Goal: Information Seeking & Learning: Learn about a topic

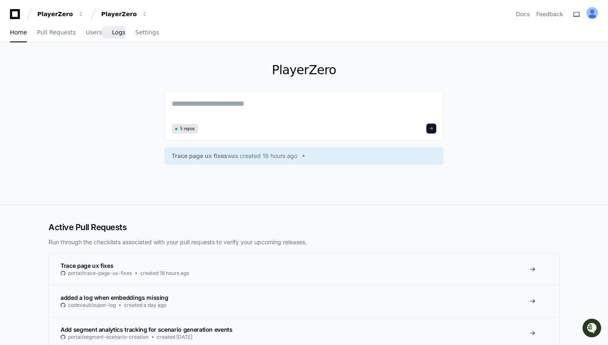
click at [112, 32] on span "Logs" at bounding box center [118, 32] width 13 height 5
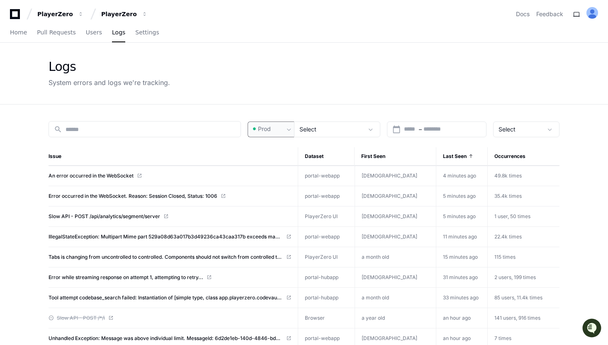
click at [280, 127] on div "Prod" at bounding box center [267, 129] width 33 height 8
click at [280, 127] on div at bounding box center [304, 172] width 608 height 345
click at [319, 129] on div "Select" at bounding box center [332, 129] width 64 height 8
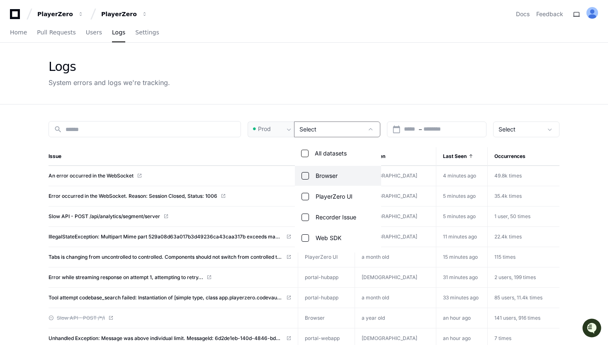
click at [319, 129] on div at bounding box center [304, 172] width 608 height 345
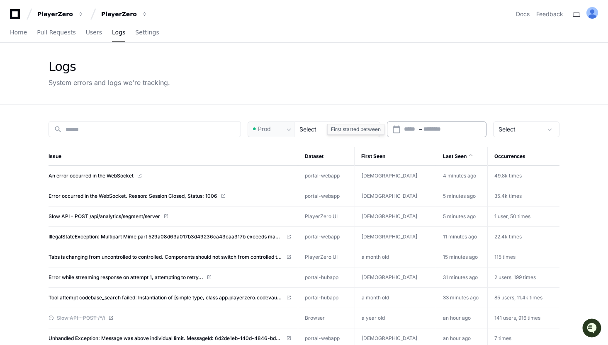
click at [413, 133] on input "text" at bounding box center [410, 129] width 13 height 8
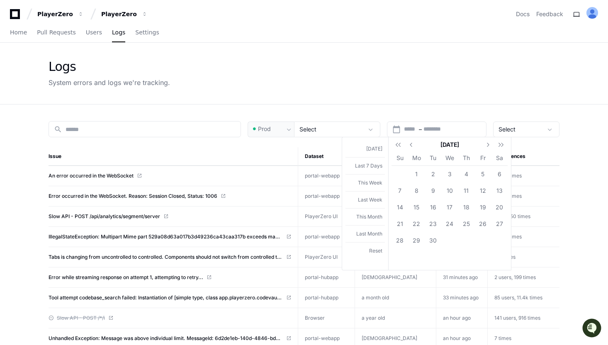
click at [418, 109] on div at bounding box center [304, 172] width 608 height 345
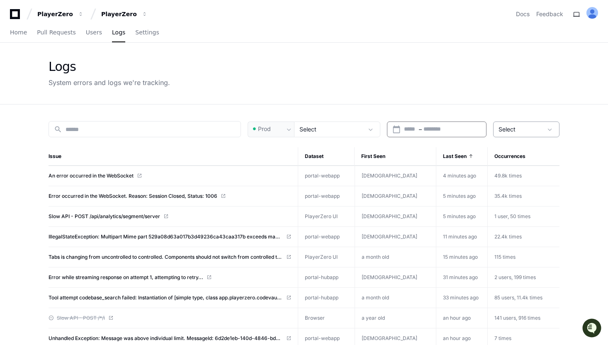
click at [509, 133] on div "Select" at bounding box center [521, 129] width 44 height 8
click at [509, 133] on div at bounding box center [304, 172] width 608 height 345
click at [132, 137] on div "search" at bounding box center [145, 129] width 193 height 16
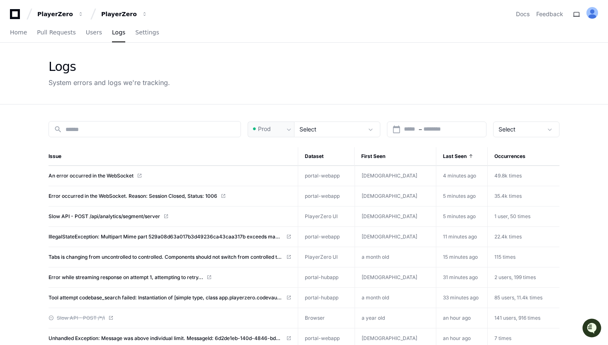
click at [174, 77] on div "Logs System errors and logs we're tracking." at bounding box center [304, 73] width 511 height 28
drag, startPoint x: 174, startPoint y: 84, endPoint x: 19, endPoint y: 61, distance: 156.8
click at [19, 61] on div "Logs System errors and logs we're tracking." at bounding box center [304, 74] width 608 height 62
click at [43, 63] on div "Logs System errors and logs we're tracking." at bounding box center [304, 73] width 531 height 61
drag, startPoint x: 27, startPoint y: 60, endPoint x: 222, endPoint y: 88, distance: 196.5
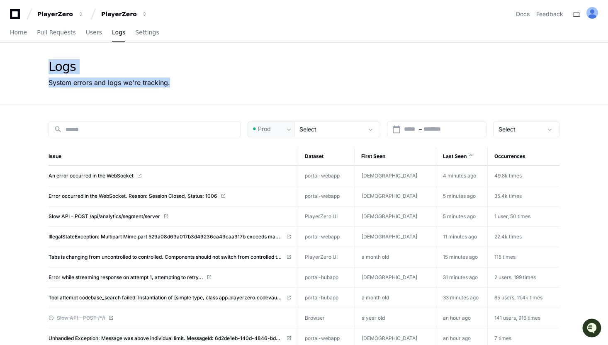
click at [222, 88] on div "Logs System errors and logs we're tracking." at bounding box center [304, 74] width 608 height 62
click at [219, 88] on div "Logs System errors and logs we're tracking." at bounding box center [304, 73] width 531 height 61
drag, startPoint x: 205, startPoint y: 87, endPoint x: 46, endPoint y: 66, distance: 161.1
click at [46, 66] on div "Logs System errors and logs we're tracking." at bounding box center [304, 73] width 531 height 61
click at [113, 65] on div "Logs" at bounding box center [110, 66] width 122 height 15
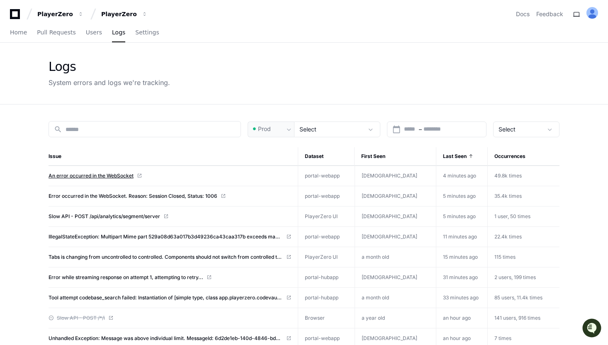
click at [79, 176] on span "An error occurred in the WebSocket" at bounding box center [91, 176] width 85 height 7
drag, startPoint x: 56, startPoint y: 56, endPoint x: 180, endPoint y: 81, distance: 126.5
click at [179, 81] on div "Logs System errors and logs we're tracking." at bounding box center [304, 73] width 531 height 61
click at [180, 81] on div "Logs System errors and logs we're tracking." at bounding box center [304, 73] width 511 height 28
drag, startPoint x: 156, startPoint y: 82, endPoint x: 43, endPoint y: 60, distance: 115.0
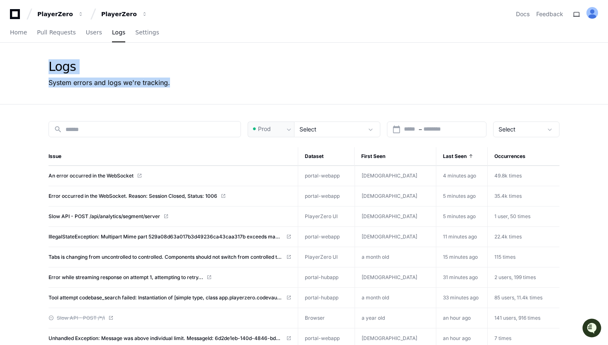
click at [43, 60] on div "Logs System errors and logs we're tracking." at bounding box center [304, 73] width 531 height 61
drag, startPoint x: 33, startPoint y: 60, endPoint x: 189, endPoint y: 88, distance: 158.6
click at [189, 88] on div "Logs System errors and logs we're tracking." at bounding box center [304, 74] width 608 height 62
click at [189, 88] on div "Logs System errors and logs we're tracking." at bounding box center [304, 73] width 531 height 61
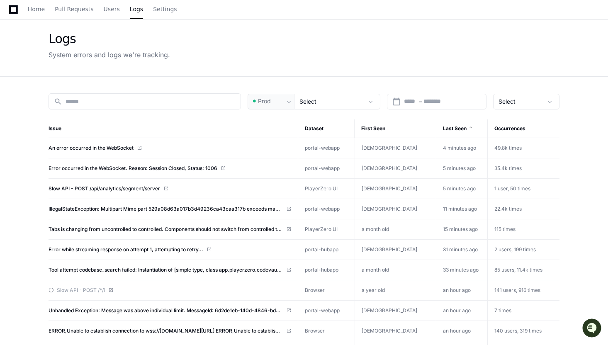
scroll to position [35, 0]
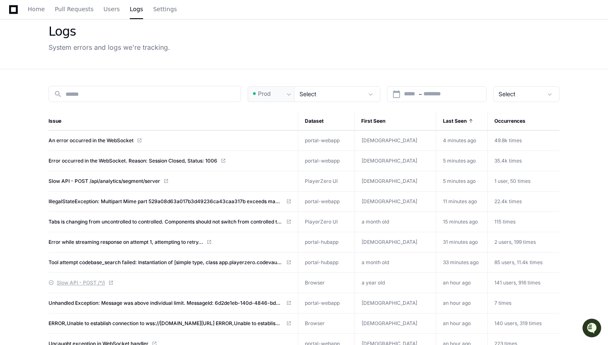
click at [70, 284] on span "Slow API - POST /*/i" at bounding box center [81, 283] width 48 height 7
click at [68, 46] on div "System errors and logs we're tracking." at bounding box center [110, 47] width 122 height 10
click at [51, 48] on div "System errors and logs we're tracking." at bounding box center [110, 47] width 122 height 10
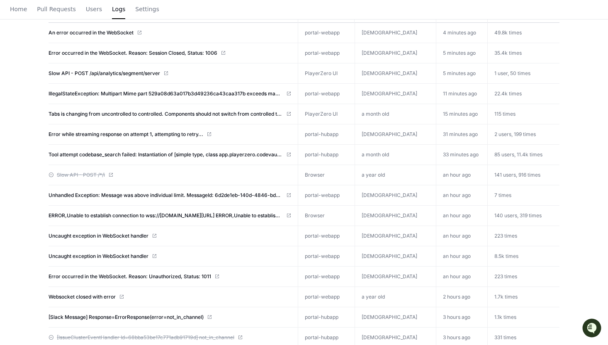
scroll to position [0, 0]
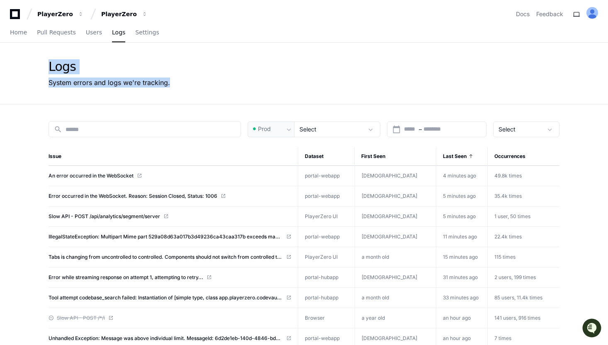
drag, startPoint x: 48, startPoint y: 66, endPoint x: 190, endPoint y: 85, distance: 143.6
click at [190, 85] on div "Logs System errors and logs we're tracking." at bounding box center [304, 73] width 531 height 61
click at [190, 85] on div "Logs System errors and logs we're tracking." at bounding box center [304, 73] width 511 height 28
click at [413, 127] on input "text" at bounding box center [410, 129] width 13 height 8
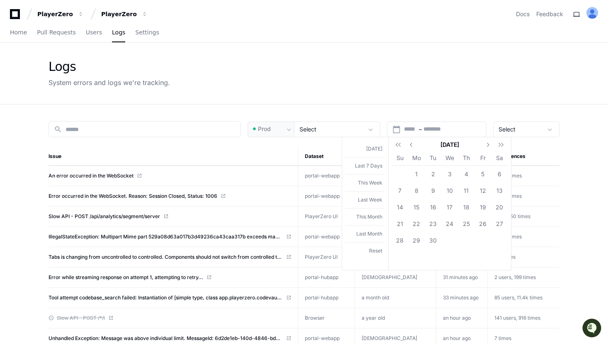
click at [390, 100] on div at bounding box center [304, 172] width 608 height 345
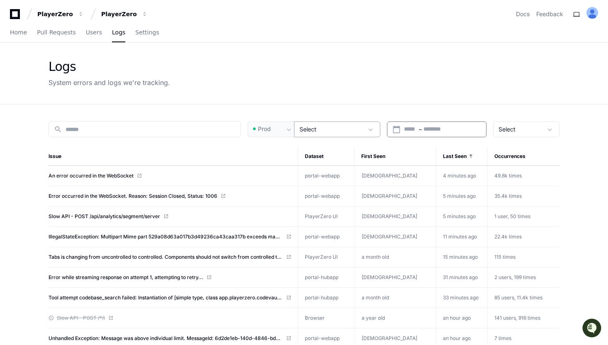
click at [344, 122] on div "Select" at bounding box center [337, 130] width 86 height 16
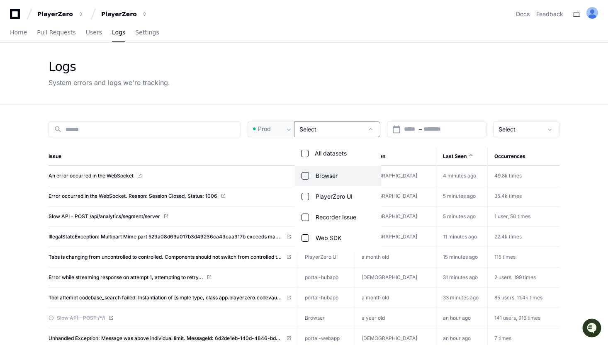
click at [319, 98] on div at bounding box center [304, 172] width 608 height 345
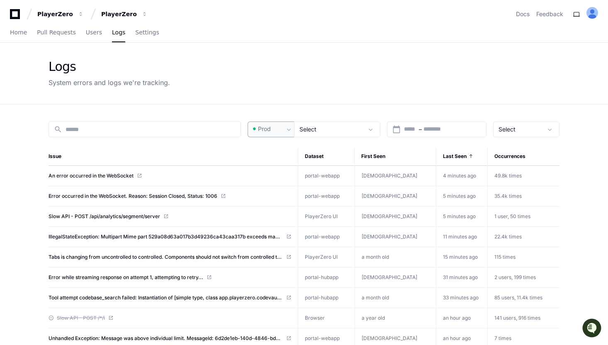
click at [279, 123] on div "Prod" at bounding box center [271, 130] width 46 height 16
click at [274, 168] on mat-option "Pre-Prod" at bounding box center [282, 173] width 66 height 20
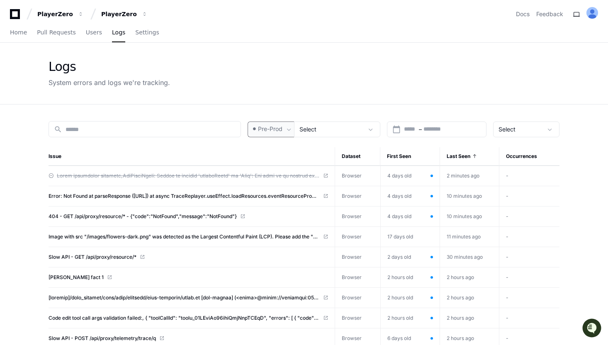
click at [328, 131] on div "Select" at bounding box center [332, 129] width 64 height 8
click at [328, 131] on div at bounding box center [304, 172] width 608 height 345
click at [525, 129] on div "Select" at bounding box center [521, 129] width 44 height 8
click at [525, 129] on div at bounding box center [304, 172] width 608 height 345
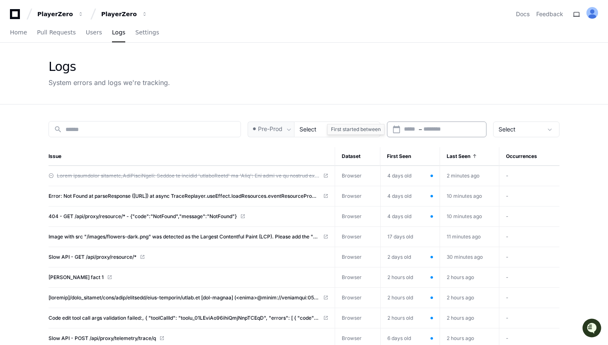
click at [454, 129] on input "text" at bounding box center [442, 129] width 37 height 8
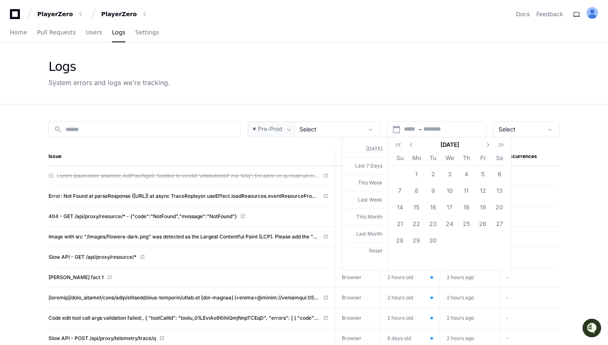
click at [397, 109] on div at bounding box center [304, 172] width 608 height 345
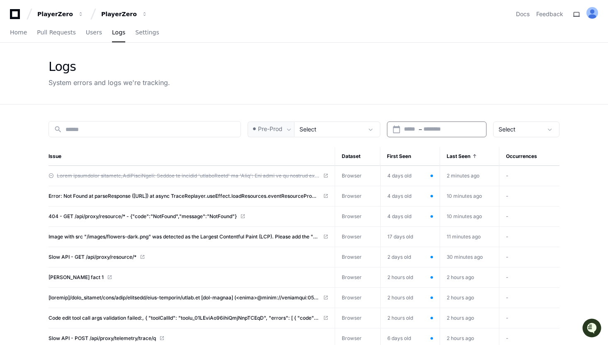
click at [366, 53] on div "Logs System errors and logs we're tracking." at bounding box center [304, 73] width 531 height 61
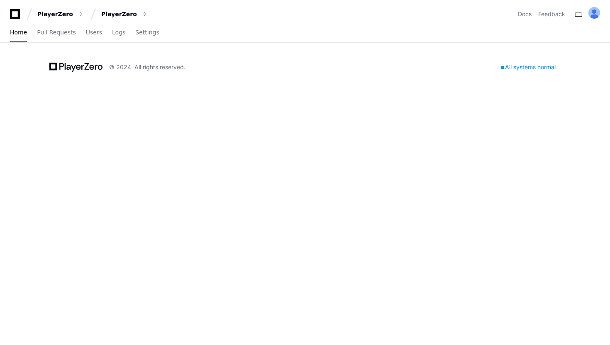
click at [294, 126] on div "PlayerZero PlayerZero Docs Feedback Home Pull Requests Users Logs Settings © 20…" at bounding box center [305, 172] width 610 height 345
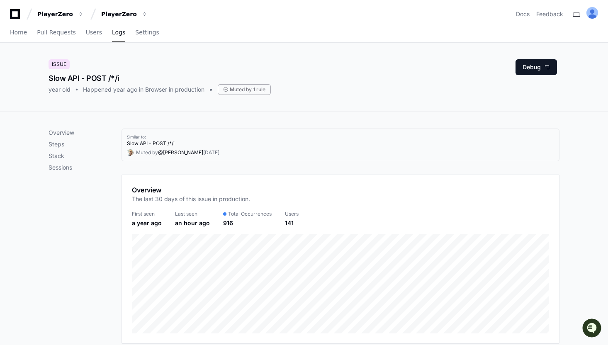
click at [63, 149] on div "Overview Steps Stack Sessions" at bounding box center [85, 150] width 73 height 43
click at [56, 144] on p "Steps" at bounding box center [85, 144] width 73 height 8
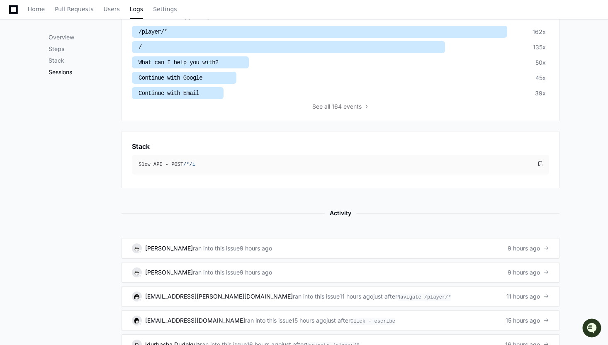
click at [64, 72] on p "Sessions" at bounding box center [85, 72] width 73 height 8
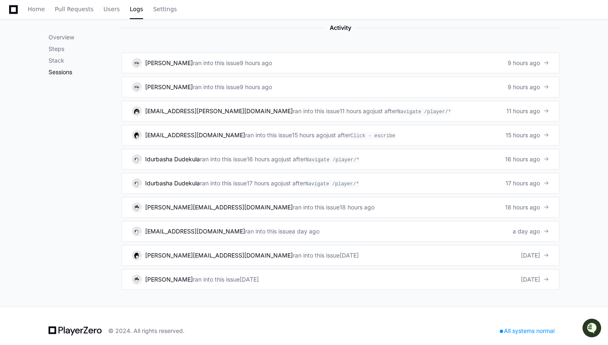
scroll to position [559, 0]
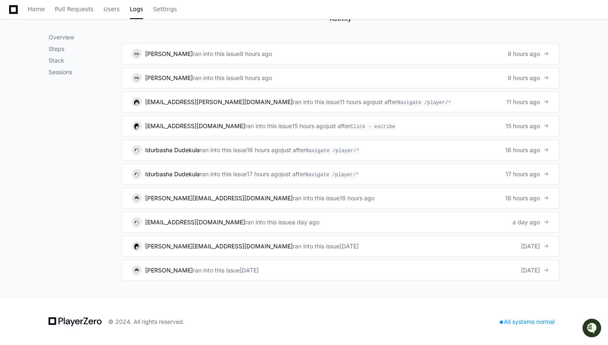
click at [61, 55] on div "Overview Steps Stack Sessions" at bounding box center [85, 54] width 73 height 43
click at [60, 61] on p "Stack" at bounding box center [85, 60] width 73 height 8
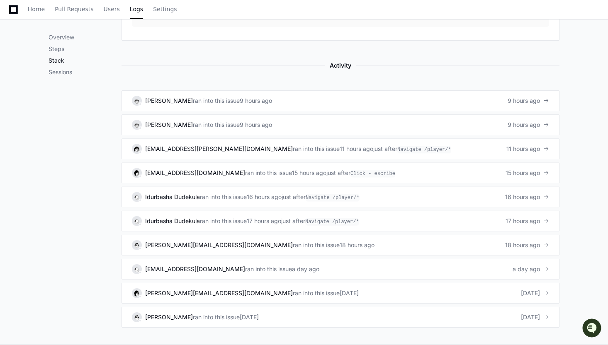
scroll to position [505, 0]
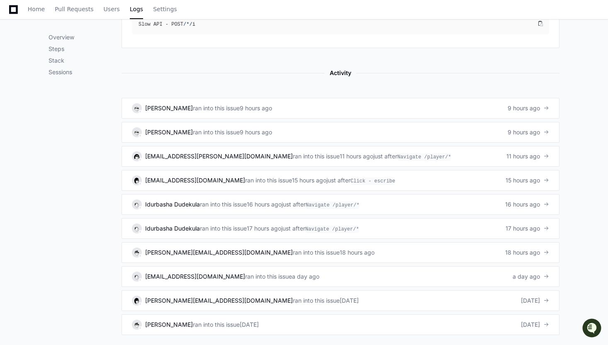
click at [61, 55] on div "Overview Steps Stack Sessions" at bounding box center [85, 54] width 73 height 43
click at [59, 45] on p "Steps" at bounding box center [85, 49] width 73 height 8
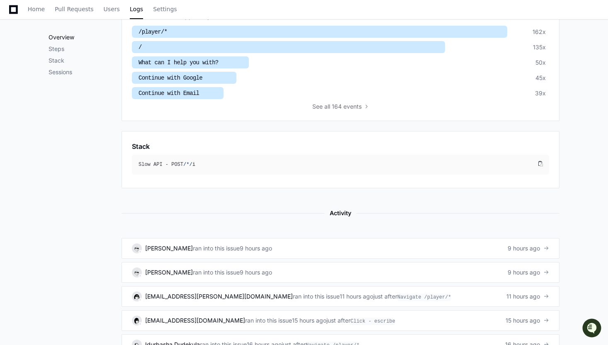
click at [58, 39] on p "Overview" at bounding box center [85, 37] width 73 height 8
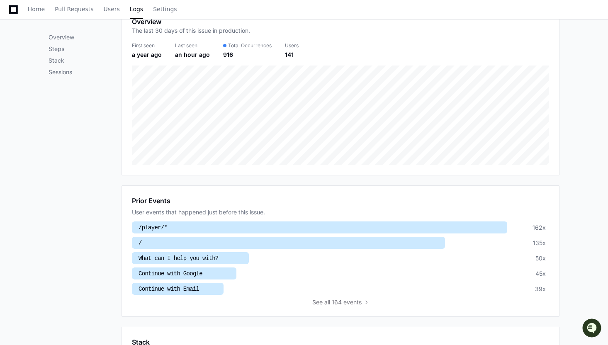
scroll to position [0, 0]
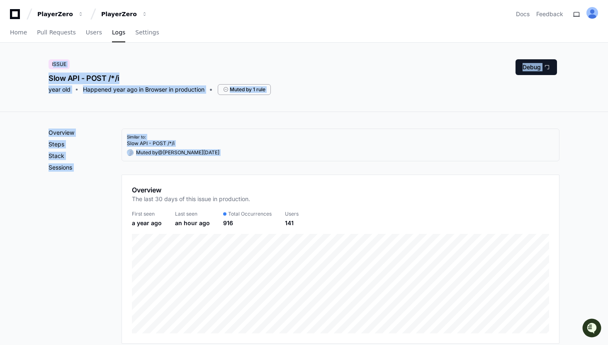
drag, startPoint x: 229, startPoint y: 163, endPoint x: 61, endPoint y: 55, distance: 199.1
click at [31, 57] on div "Issue Slow API - POST /*/i year old Happened year ago in Browser in production …" at bounding box center [304, 77] width 608 height 69
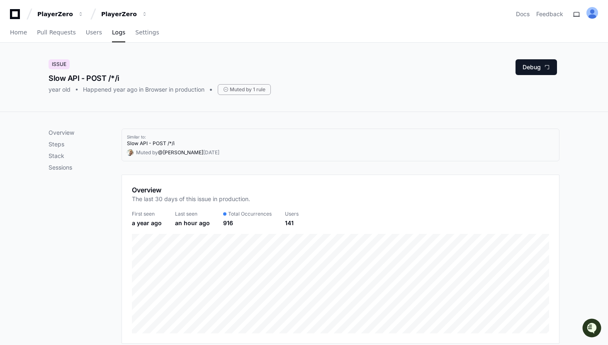
drag, startPoint x: 40, startPoint y: 68, endPoint x: 236, endPoint y: 163, distance: 218.1
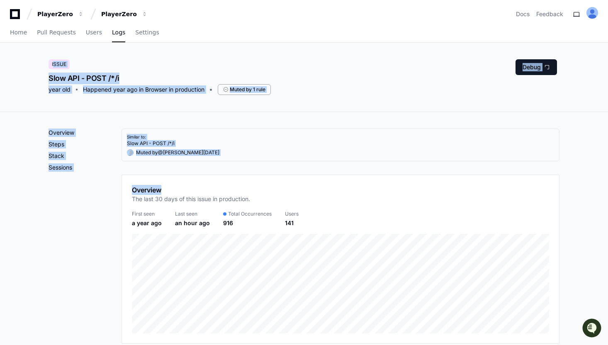
drag, startPoint x: 236, startPoint y: 163, endPoint x: 53, endPoint y: 51, distance: 214.6
click at [53, 51] on div "Issue Slow API - POST /*/i year old Happened year ago in Browser in production …" at bounding box center [304, 77] width 531 height 69
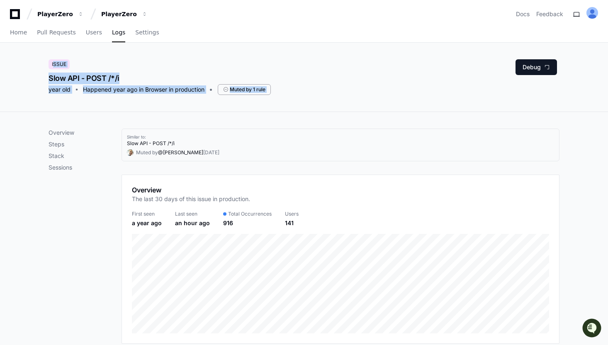
drag, startPoint x: 53, startPoint y: 51, endPoint x: 218, endPoint y: 102, distance: 172.6
click at [218, 102] on div "Issue Slow API - POST /*/i year old Happened year ago in Browser in production …" at bounding box center [304, 77] width 531 height 69
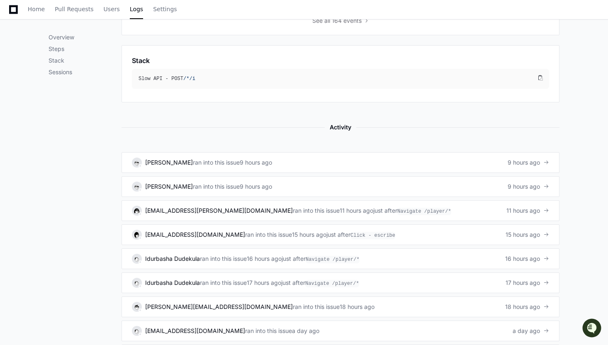
scroll to position [453, 0]
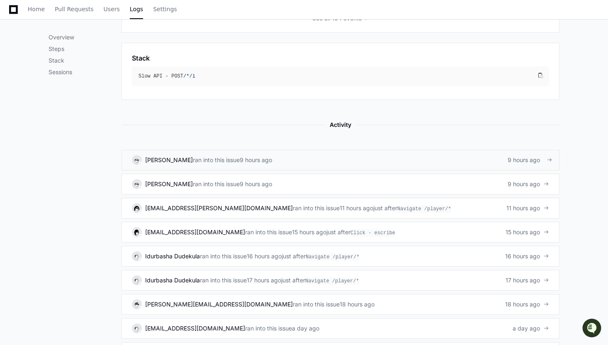
click at [247, 161] on div "9 hours ago" at bounding box center [256, 160] width 32 height 8
